Goal: Transaction & Acquisition: Purchase product/service

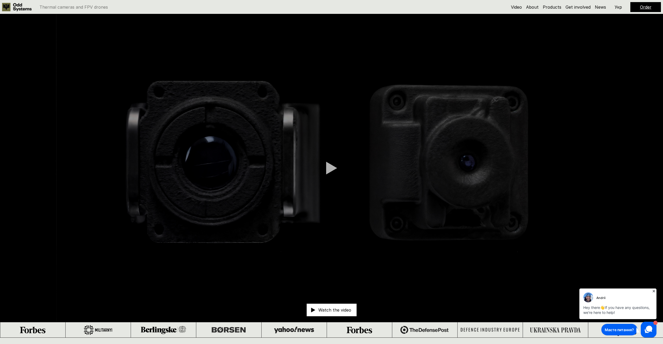
click at [621, 6] on p "Укр" at bounding box center [618, 7] width 7 height 4
click at [546, 8] on link "Продукти" at bounding box center [545, 6] width 21 height 5
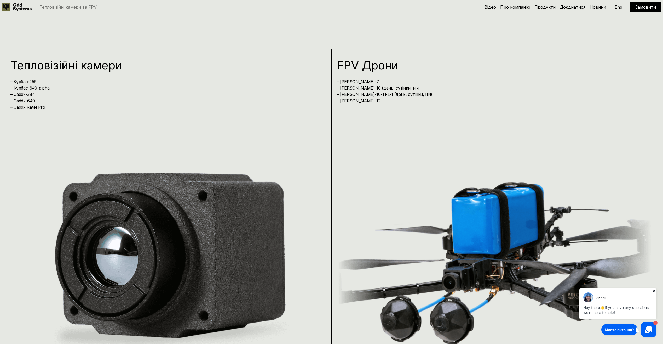
scroll to position [681, 0]
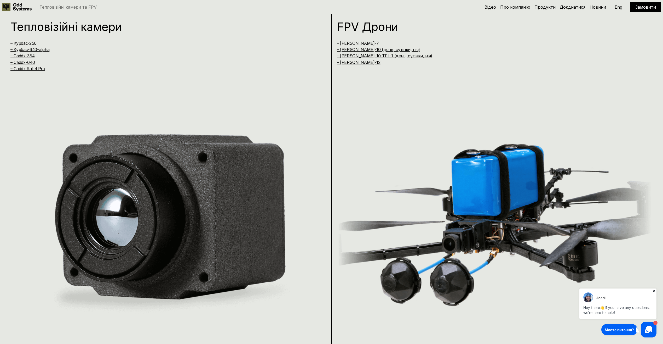
click at [81, 156] on img at bounding box center [168, 222] width 316 height 201
click at [29, 44] on link "– Курбас-256" at bounding box center [23, 43] width 26 height 5
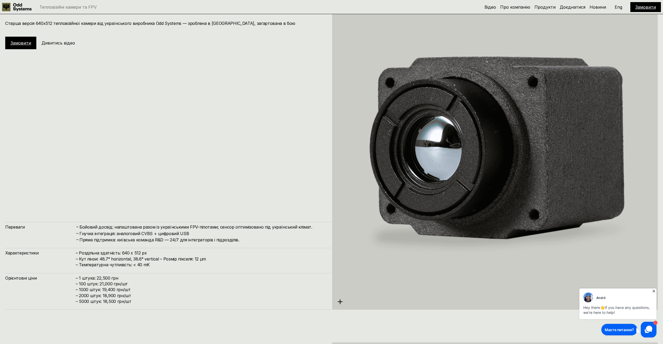
scroll to position [1443, 0]
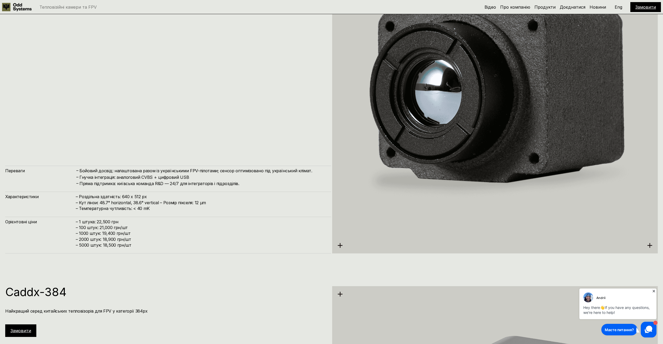
drag, startPoint x: 144, startPoint y: 112, endPoint x: 180, endPoint y: 88, distance: 43.6
click at [180, 88] on div "Курбас-640ᵅ – наш тепловізор Старша версія 640х512 тепловізійної камери від [DE…" at bounding box center [168, 97] width 326 height 311
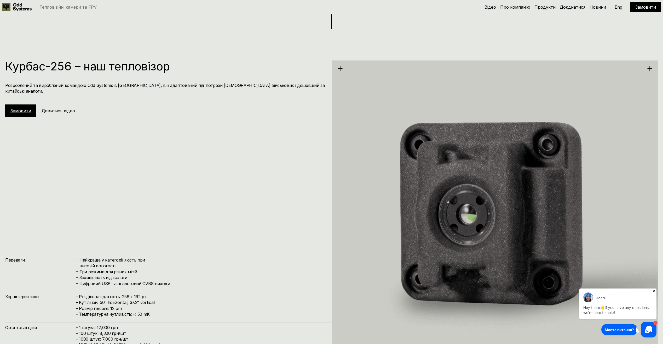
scroll to position [972, 0]
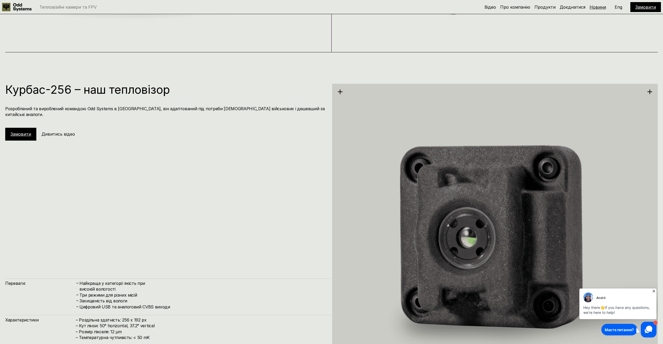
click at [593, 7] on link "Новини" at bounding box center [598, 6] width 16 height 5
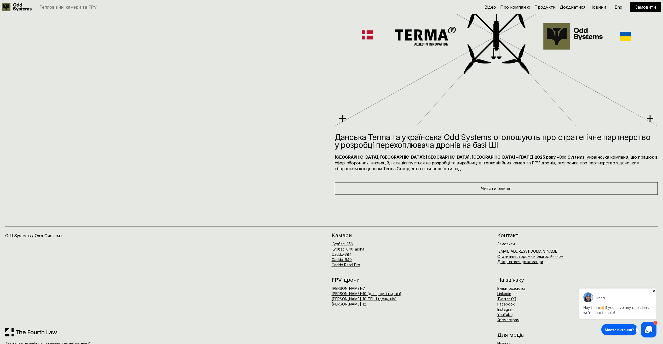
scroll to position [4606, 0]
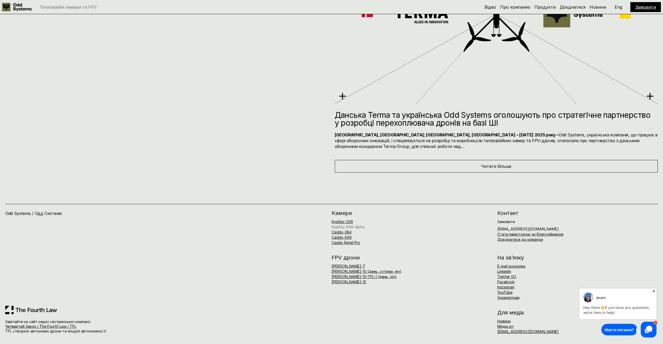
click at [351, 225] on link "Курбас-640-alpha" at bounding box center [348, 226] width 33 height 4
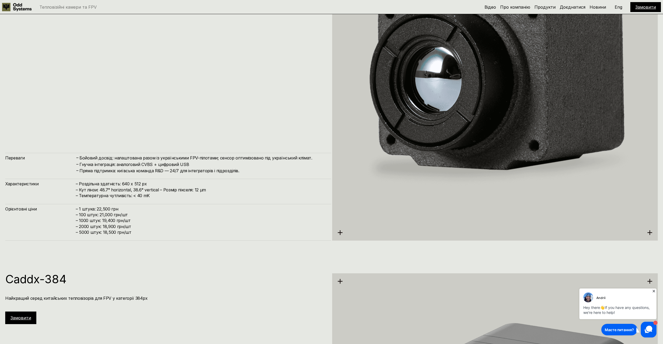
scroll to position [1446, 0]
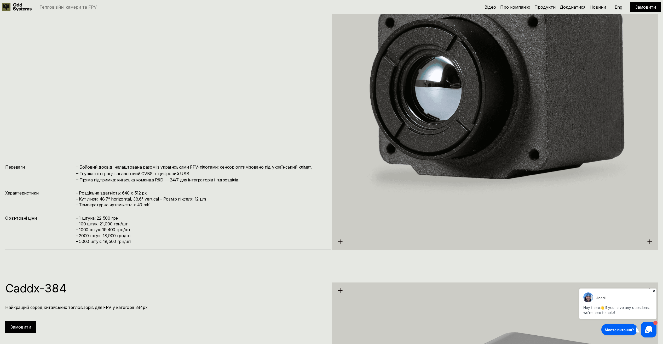
click at [386, 214] on img at bounding box center [495, 93] width 326 height 365
click at [348, 241] on img at bounding box center [495, 93] width 326 height 365
click at [342, 242] on use at bounding box center [340, 241] width 5 height 5
click at [419, 168] on img at bounding box center [495, 93] width 326 height 365
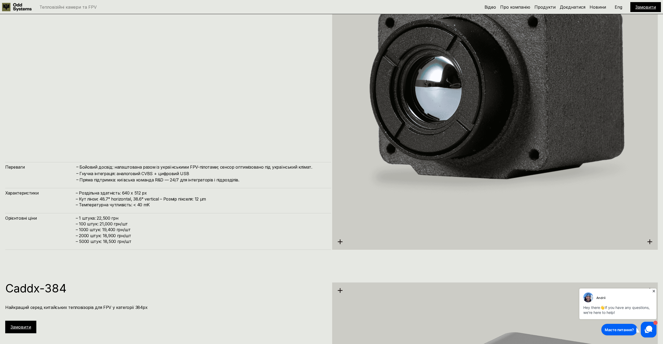
click at [169, 225] on h4 "– 1 штука: 22,500 грн – 100 штук: 21,000 грн/шт – ⁠1000 штук: 19,400 грн/шт – ⁠…" at bounding box center [201, 229] width 250 height 29
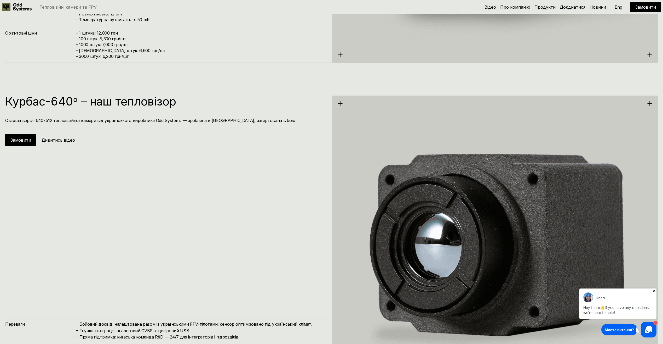
click at [17, 136] on div "Замовити" at bounding box center [20, 140] width 31 height 13
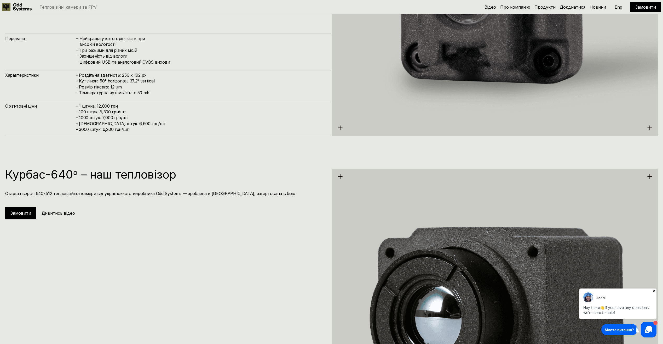
scroll to position [1263, 0]
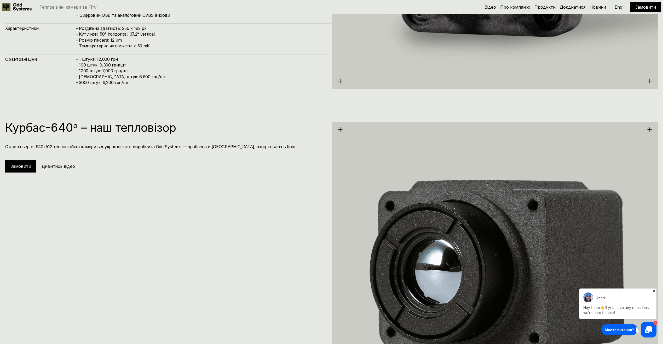
click at [23, 166] on link "Замовити" at bounding box center [20, 165] width 21 height 5
